Goal: Task Accomplishment & Management: Manage account settings

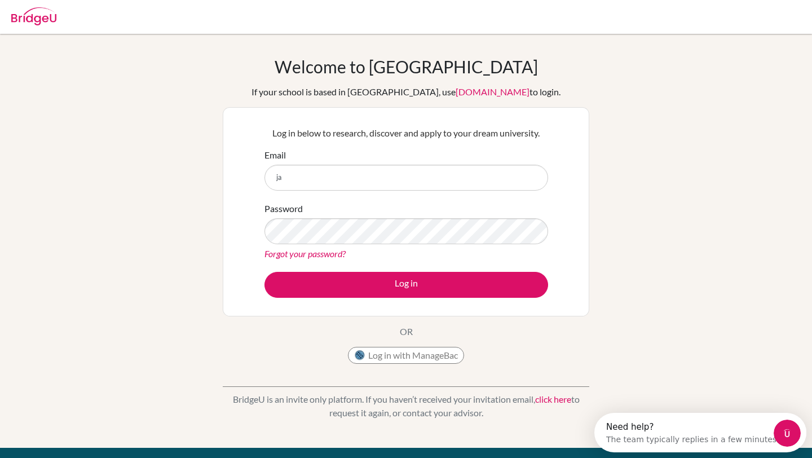
type input "j"
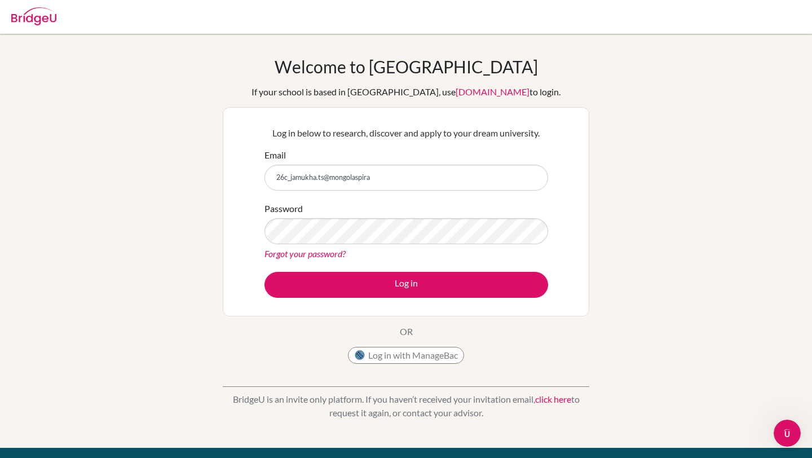
type input "26c_jamukha.ts@mongolaspira"
click at [312, 253] on link "Forgot your password?" at bounding box center [305, 253] width 81 height 11
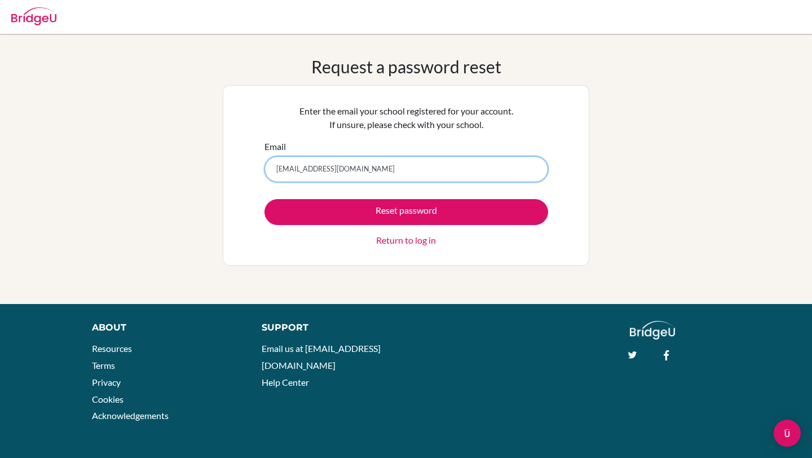
type input "26c_jamukha.ts@mongolaspiration.edu.mn"
click at [265, 199] on button "Reset password" at bounding box center [407, 212] width 284 height 26
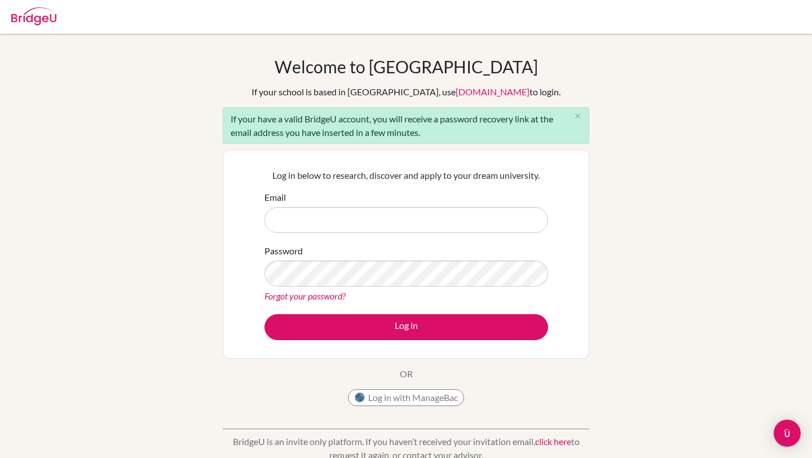
click at [328, 229] on input "Email" at bounding box center [407, 220] width 284 height 26
type input "[EMAIL_ADDRESS][DOMAIN_NAME]"
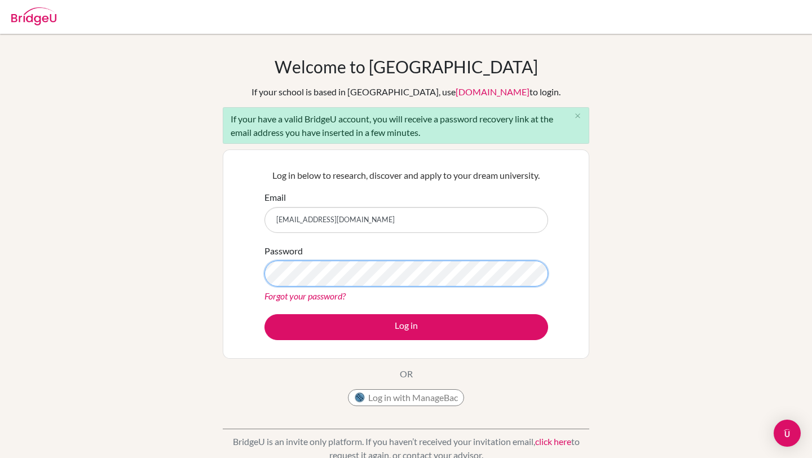
click at [265, 314] on button "Log in" at bounding box center [407, 327] width 284 height 26
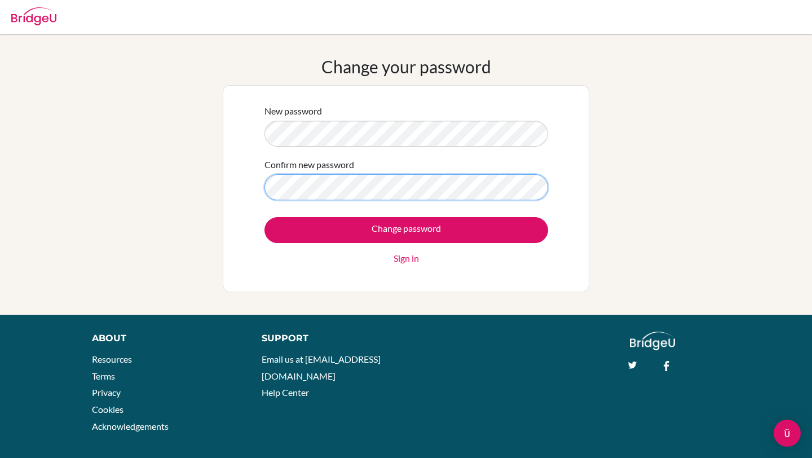
click at [265, 217] on input "Change password" at bounding box center [407, 230] width 284 height 26
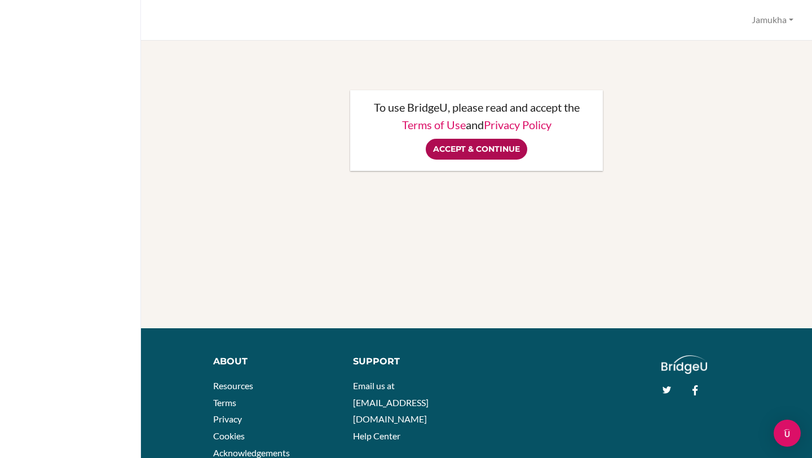
click at [480, 153] on input "Accept & Continue" at bounding box center [477, 149] width 102 height 21
